Goal: Check status

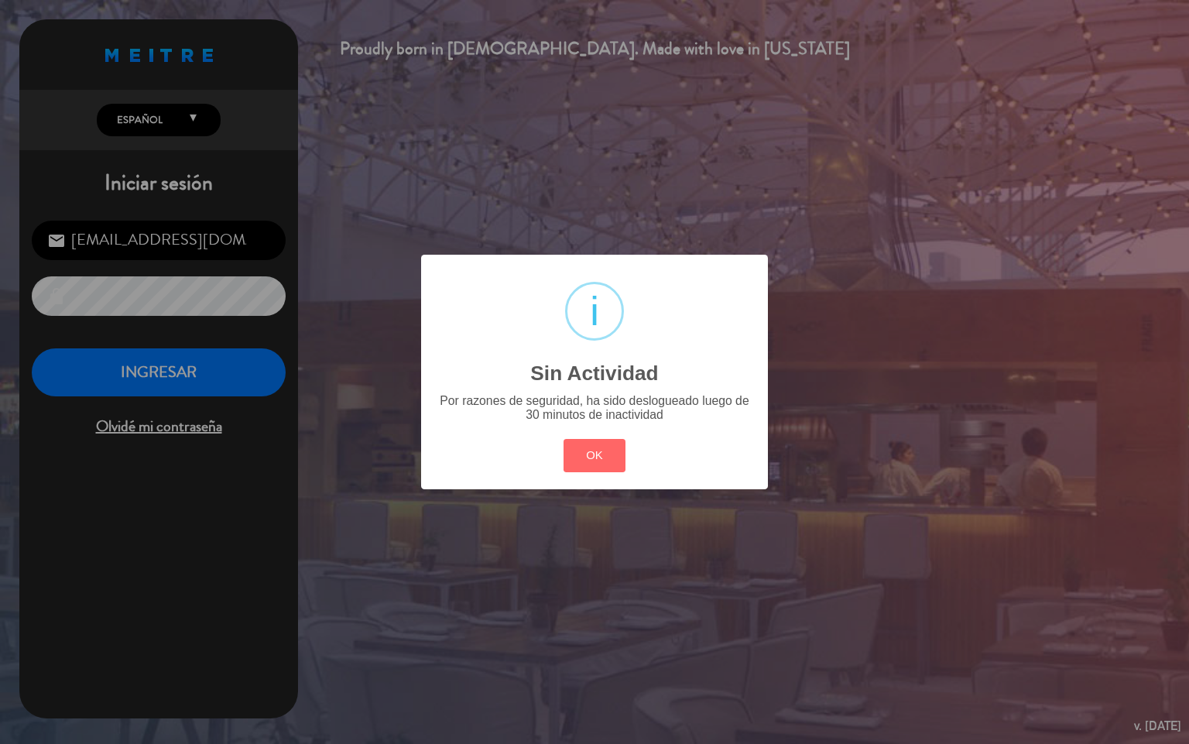
click at [593, 486] on div "? ! i Sin Actividad × Por razones de seguridad, ha sido deslogueado luego de 30…" at bounding box center [594, 372] width 347 height 234
click at [599, 469] on button "OK" at bounding box center [595, 455] width 63 height 33
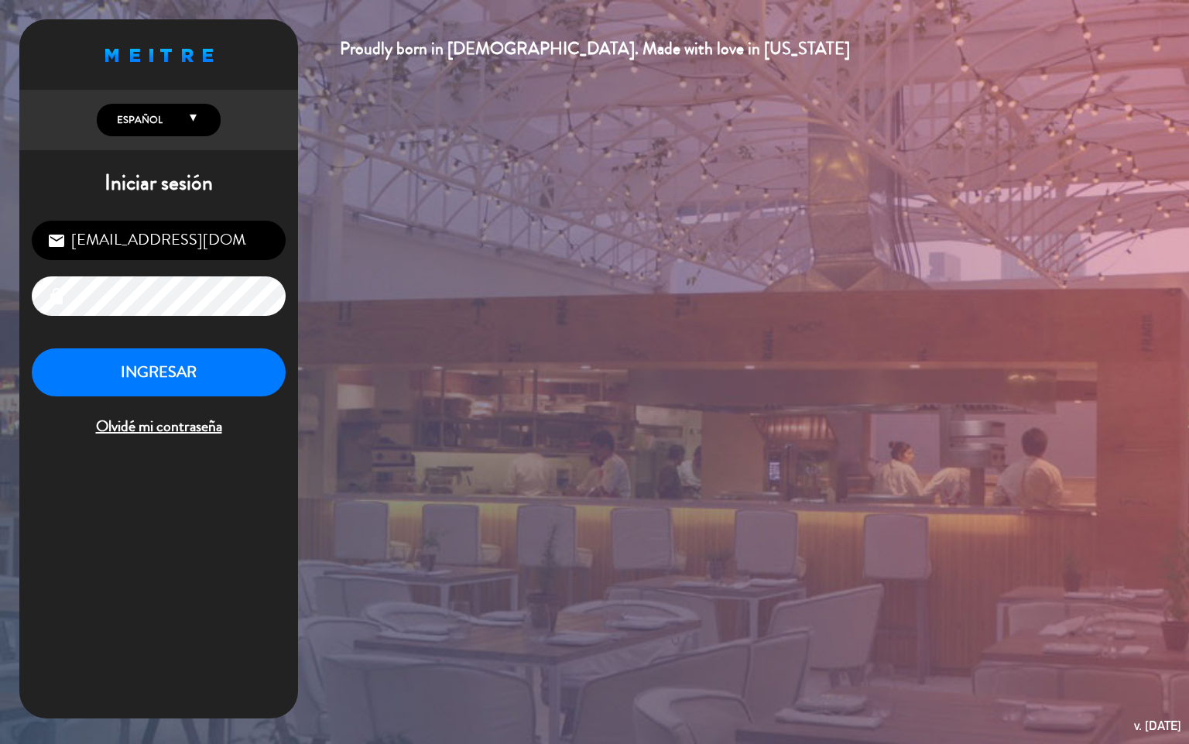
click at [116, 342] on div "[EMAIL_ADDRESS][DOMAIN_NAME] email lock INGRESAR Olvidé mi contraseña" at bounding box center [158, 330] width 279 height 244
click at [116, 355] on button "INGRESAR" at bounding box center [159, 372] width 254 height 49
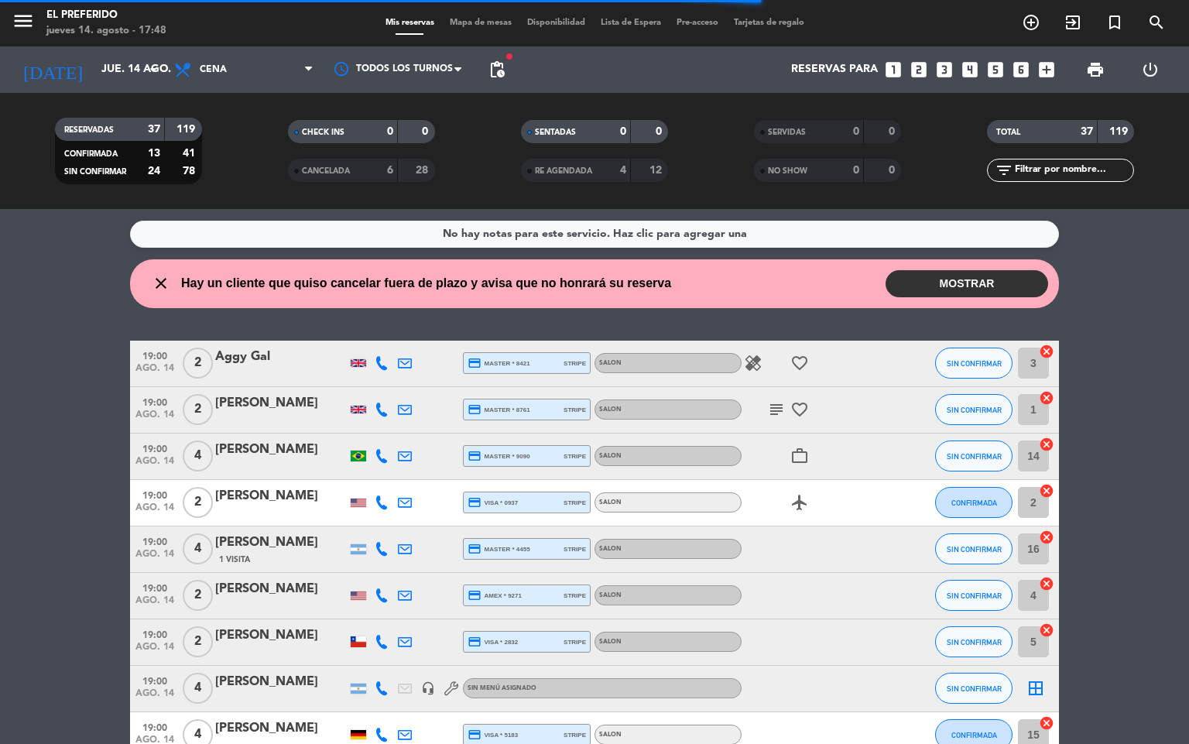
click at [983, 287] on button "MOSTRAR" at bounding box center [967, 283] width 163 height 27
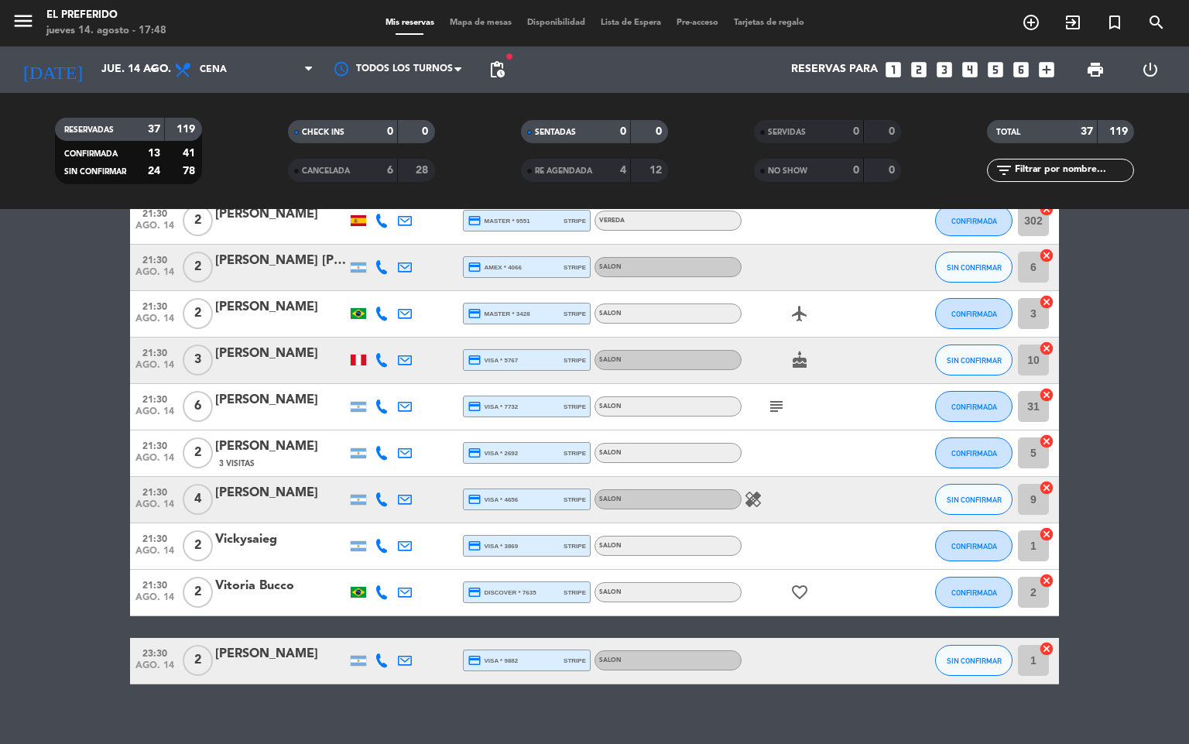
scroll to position [1553, 0]
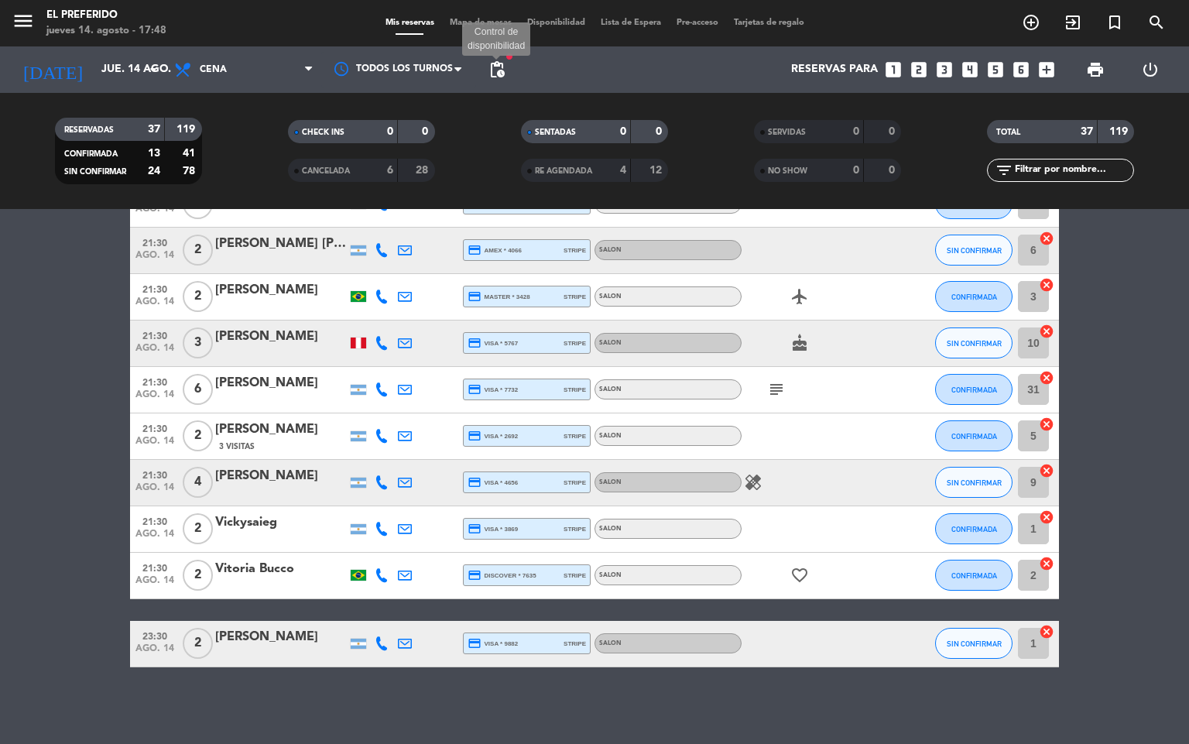
click at [492, 67] on span "pending_actions" at bounding box center [497, 69] width 19 height 19
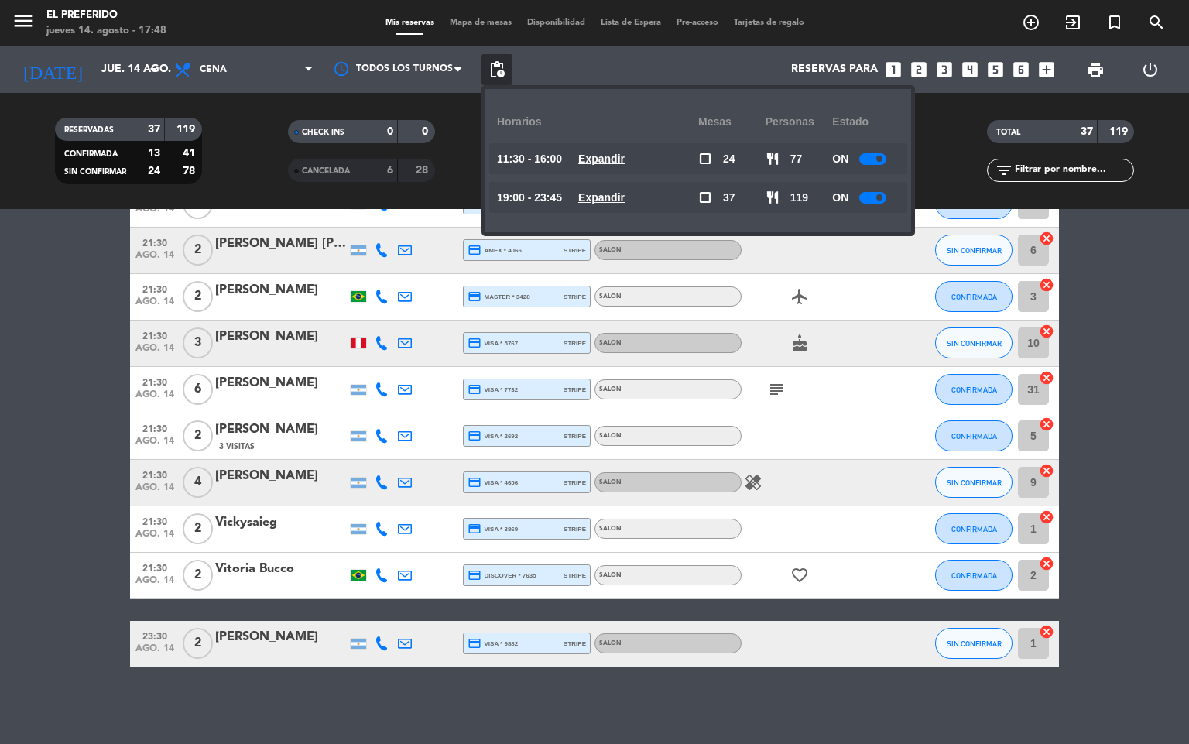
click at [607, 198] on u "Expandir" at bounding box center [601, 197] width 46 height 12
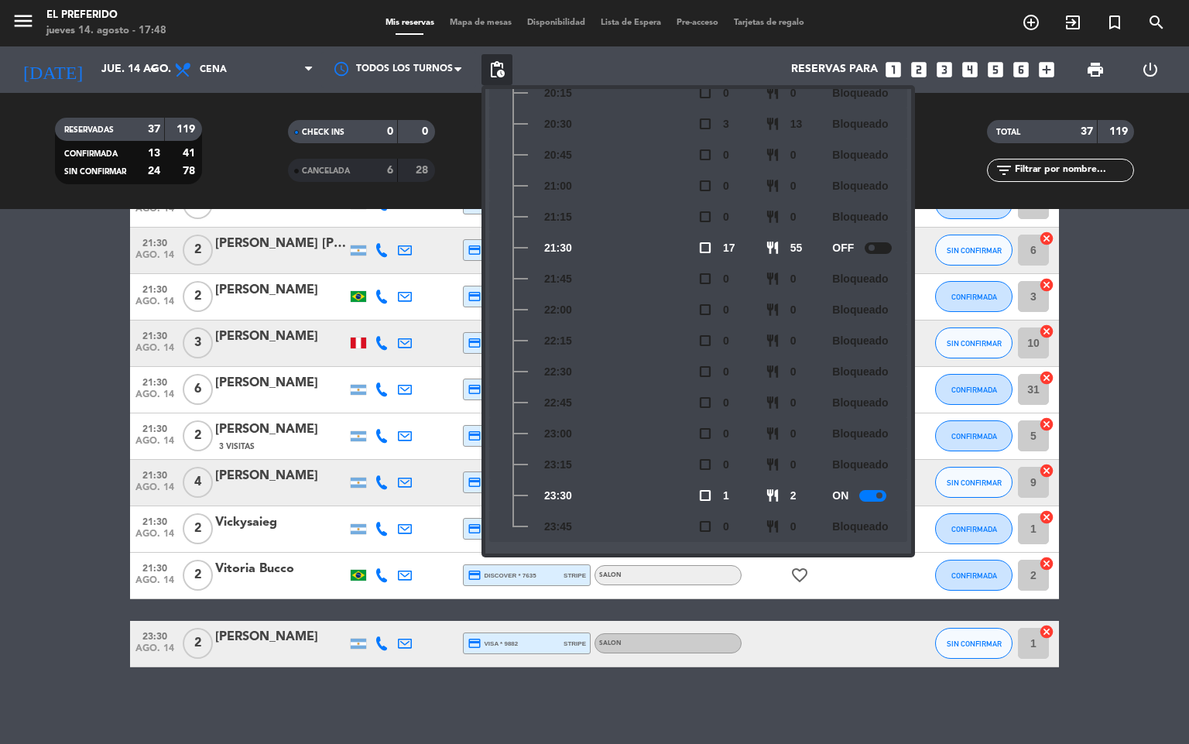
scroll to position [297, 0]
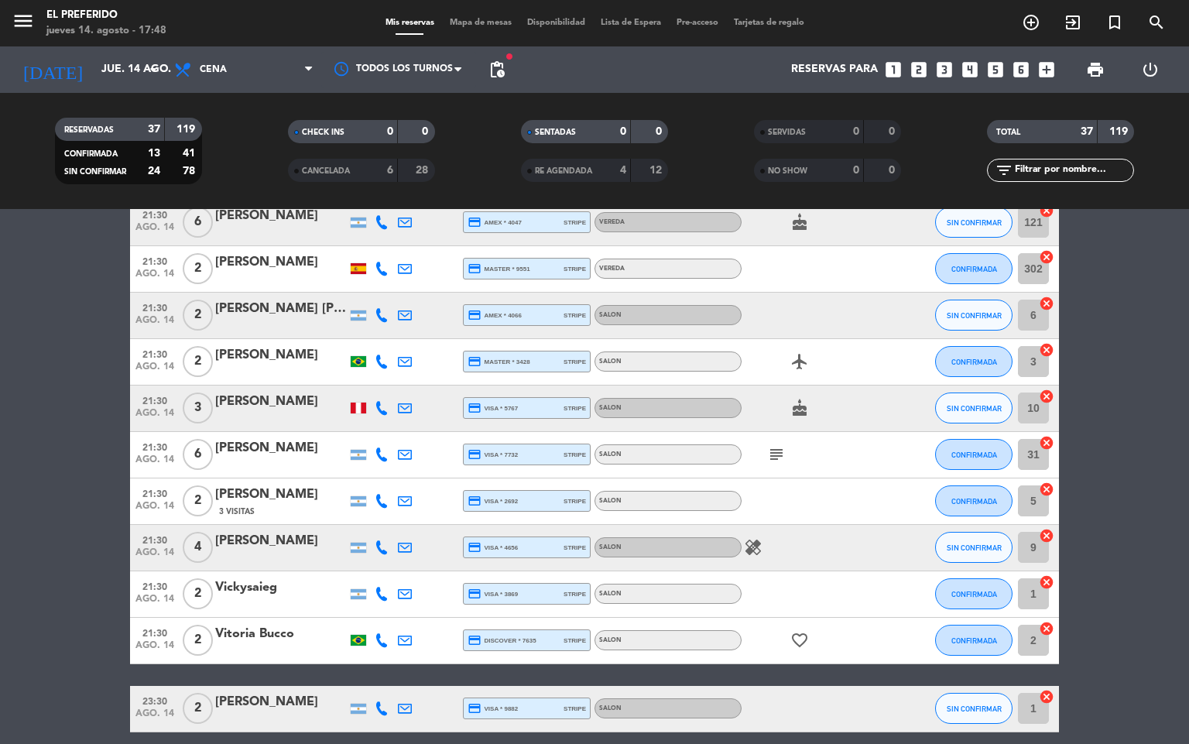
scroll to position [1510, 0]
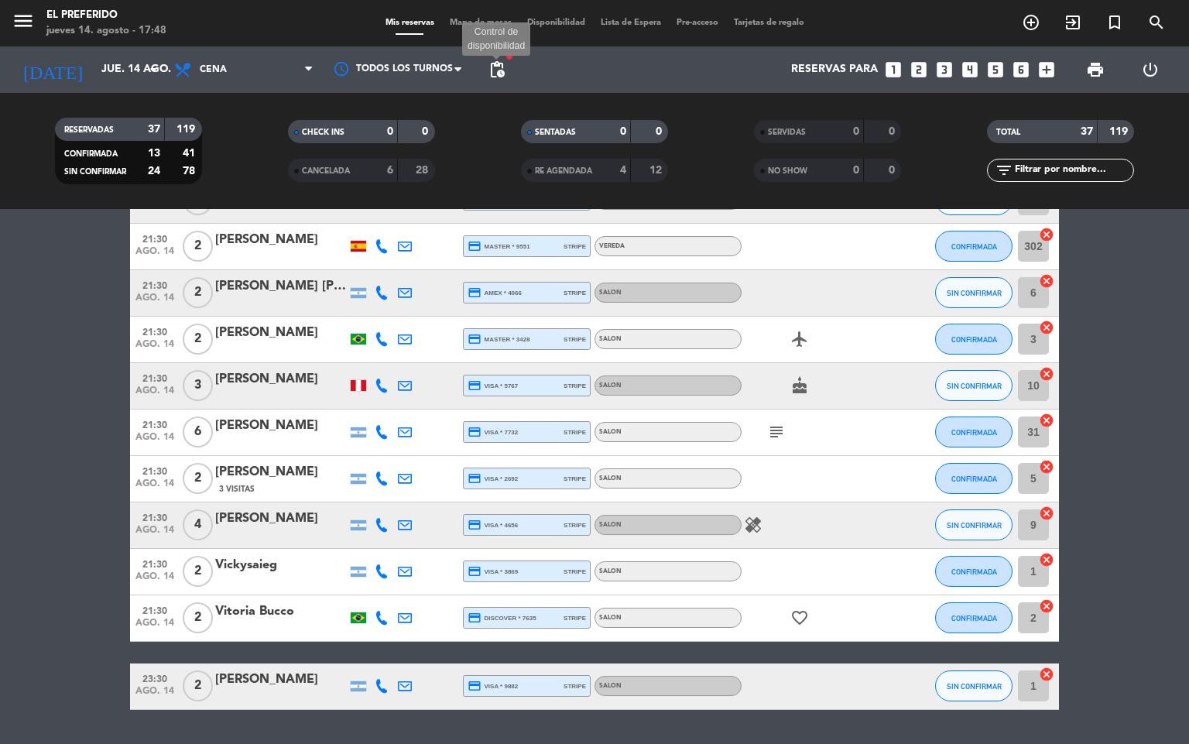
click at [505, 70] on span "pending_actions" at bounding box center [497, 69] width 19 height 19
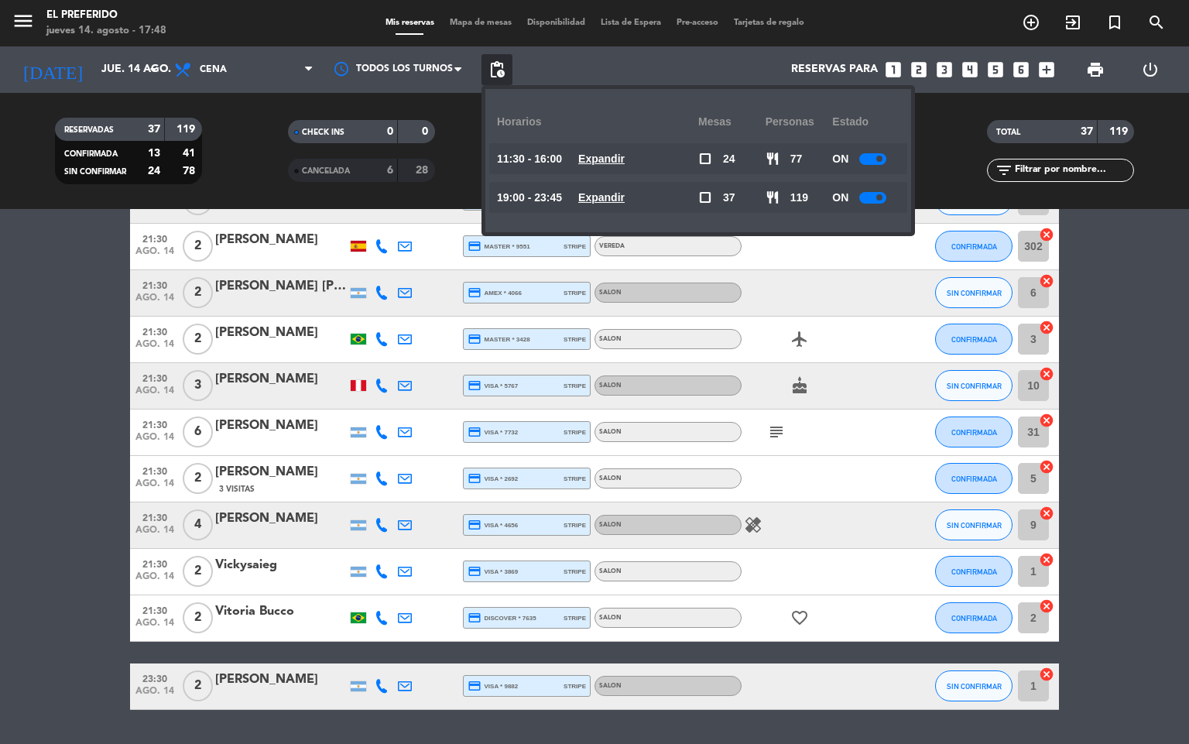
click at [623, 205] on span "Expandir" at bounding box center [601, 198] width 46 height 18
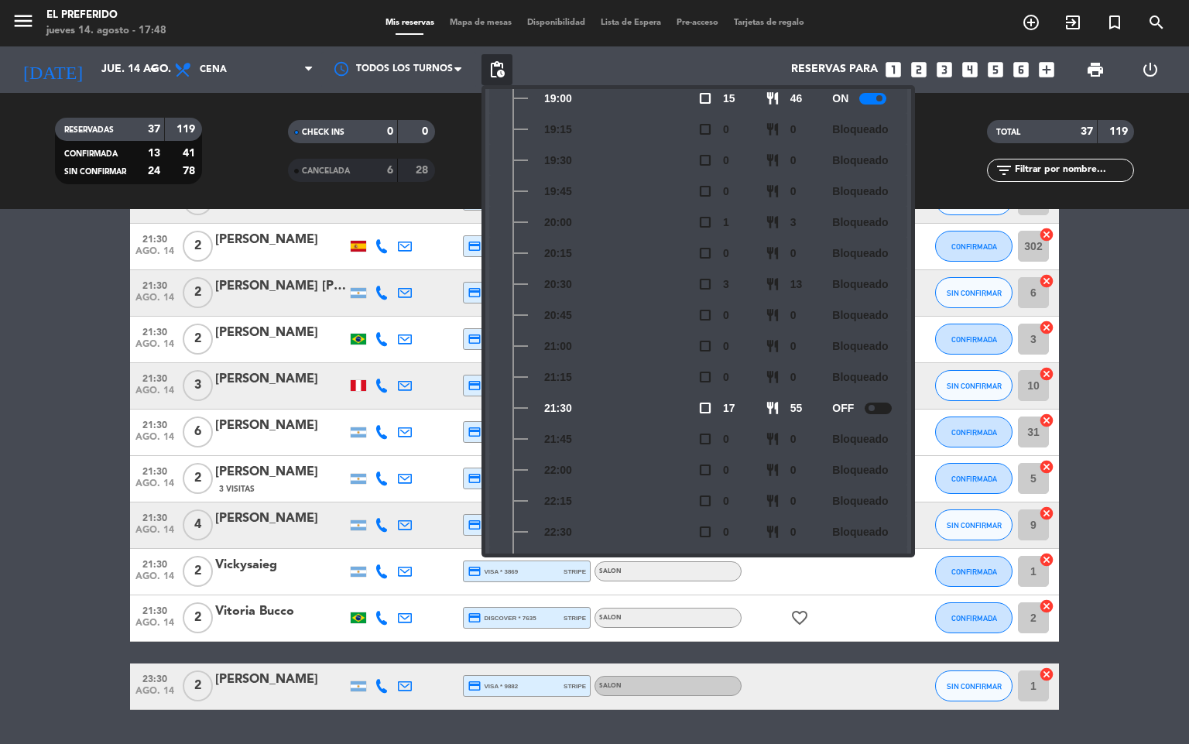
scroll to position [297, 0]
